Goal: Task Accomplishment & Management: Use online tool/utility

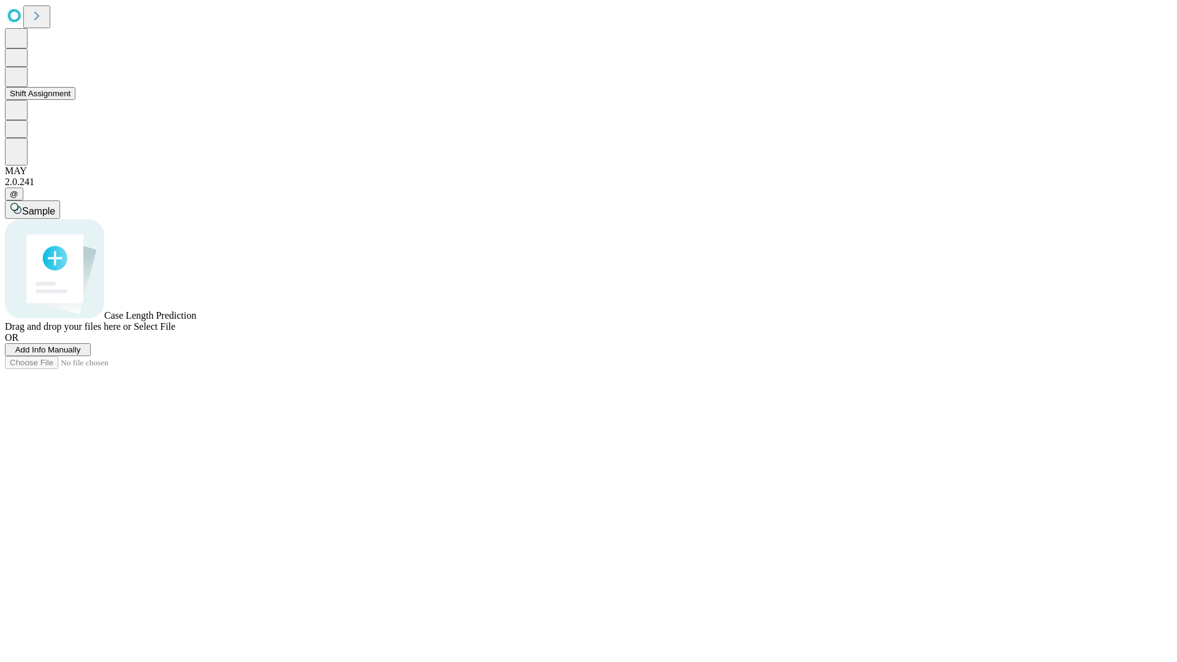
click at [75, 100] on button "Shift Assignment" at bounding box center [40, 93] width 71 height 13
